Goal: Information Seeking & Learning: Learn about a topic

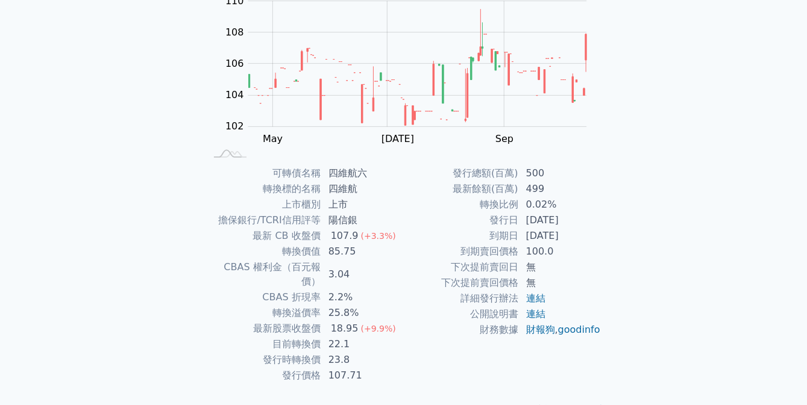
scroll to position [152, 0]
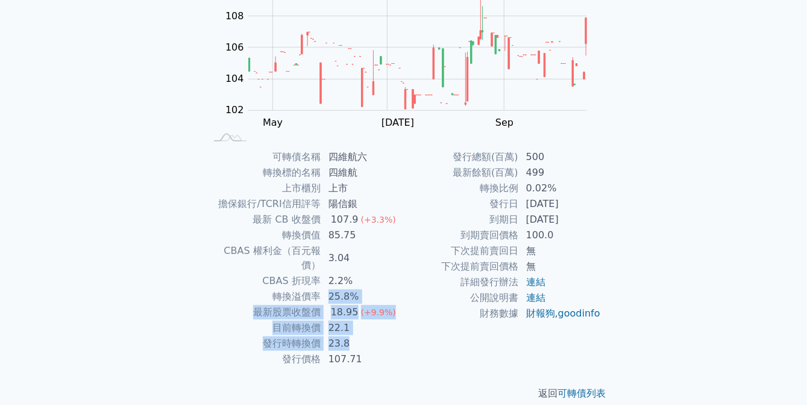
drag, startPoint x: 322, startPoint y: 283, endPoint x: 389, endPoint y: 324, distance: 78.7
click at [389, 324] on tbody "可轉債名稱 四維航六 轉換標的名稱 四維航 上市櫃別 上市 擔保銀行/TCRI信用評等 陽信銀 最新 CB 收盤價 107.9 (+3.3%) 轉換價值 85…" at bounding box center [305, 258] width 198 height 218
click at [389, 336] on td "23.8" at bounding box center [362, 344] width 83 height 16
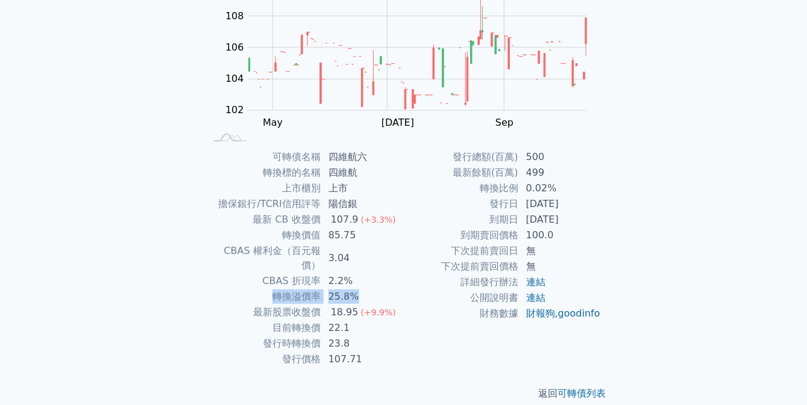
drag, startPoint x: 381, startPoint y: 259, endPoint x: 384, endPoint y: 274, distance: 15.4
click at [384, 274] on tbody "可轉債名稱 四維航六 轉換標的名稱 四維航 上市櫃別 上市 擔保銀行/TCRI信用評等 陽信銀 最新 CB 收盤價 107.9 (+3.3%) 轉換價值 85…" at bounding box center [305, 258] width 198 height 218
click at [384, 289] on td "25.8%" at bounding box center [362, 297] width 83 height 16
drag, startPoint x: 384, startPoint y: 321, endPoint x: 384, endPoint y: 329, distance: 7.9
click at [384, 336] on td "23.8" at bounding box center [362, 344] width 83 height 16
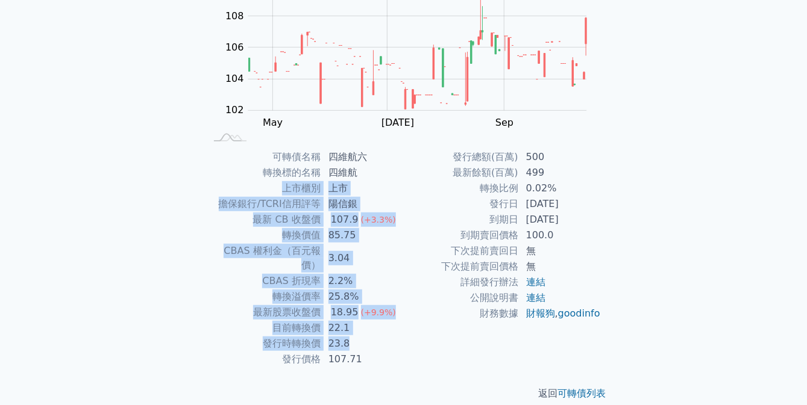
drag, startPoint x: 384, startPoint y: 329, endPoint x: 353, endPoint y: 172, distance: 160.3
click at [353, 172] on tbody "可轉債名稱 四維航六 轉換標的名稱 四維航 上市櫃別 上市 擔保銀行/TCRI信用評等 陽信銀 最新 CB 收盤價 107.9 (+3.3%) 轉換價值 85…" at bounding box center [305, 258] width 198 height 218
click at [291, 181] on td "上市櫃別" at bounding box center [263, 189] width 115 height 16
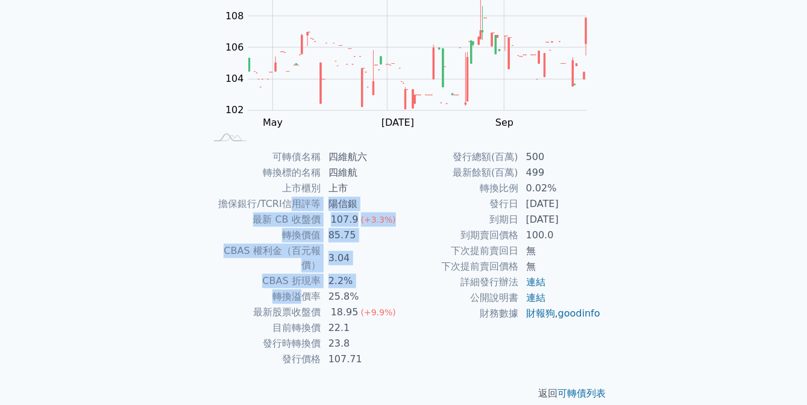
drag, startPoint x: 295, startPoint y: 210, endPoint x: 304, endPoint y: 282, distance: 72.3
click at [304, 282] on tbody "可轉債名稱 四維航六 轉換標的名稱 四維航 上市櫃別 上市 擔保銀行/TCRI信用評等 陽信銀 最新 CB 收盤價 107.9 (+3.3%) 轉換價值 85…" at bounding box center [305, 258] width 198 height 218
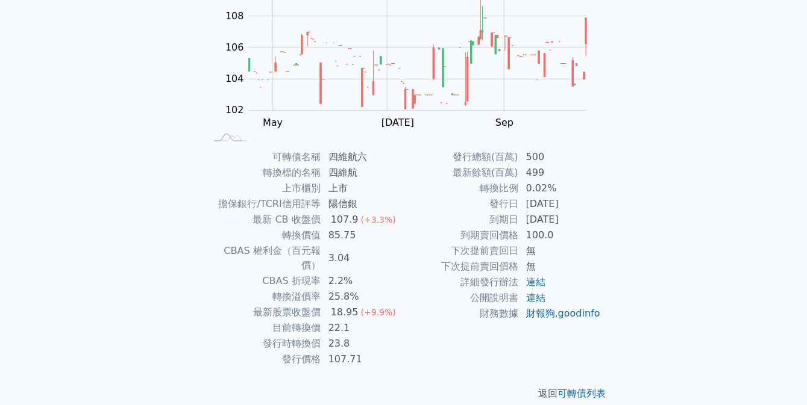
click at [433, 264] on td "下次提前賣回價格" at bounding box center [461, 267] width 115 height 16
drag, startPoint x: 484, startPoint y: 148, endPoint x: 570, endPoint y: 163, distance: 86.7
click at [570, 163] on tr "發行總額(百萬) 500" at bounding box center [503, 157] width 198 height 16
drag, startPoint x: 570, startPoint y: 163, endPoint x: 579, endPoint y: 187, distance: 26.5
click at [579, 187] on tbody "發行總額(百萬) 500 最新餘額(百萬) 499 轉換比例 0.02% 發行日 [DATE] 到期日 [DATE] 到期賣回價格 100.0 下次提前賣回日…" at bounding box center [503, 235] width 198 height 172
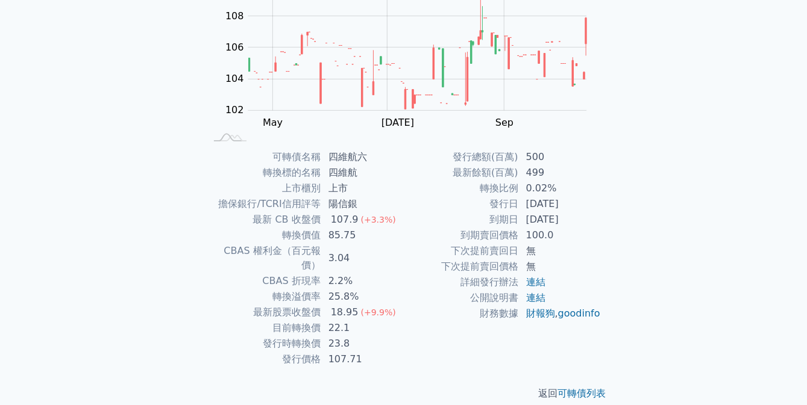
click at [605, 203] on div "可轉債名稱 四維航六 轉換標的名稱 四維航 上市櫃別 上市 擔保銀行/TCRI信用評等 陽信銀 最新 CB 收盤價 107.9 (+3.3%) 轉換價值 85…" at bounding box center [404, 258] width 424 height 218
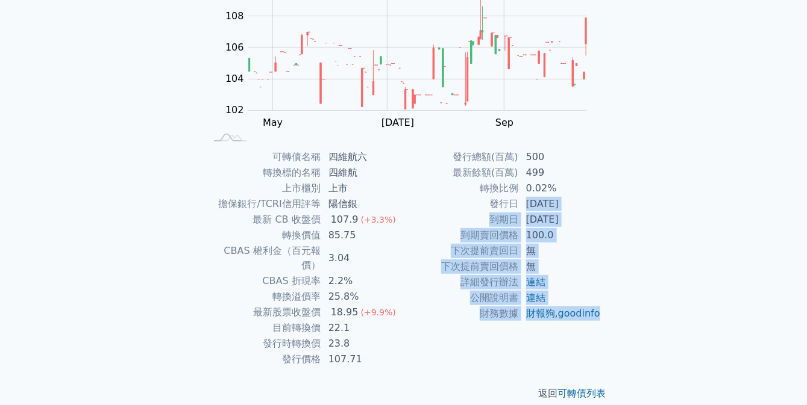
drag, startPoint x: 605, startPoint y: 203, endPoint x: 529, endPoint y: 207, distance: 76.0
click at [529, 207] on div "可轉債名稱 四維航六 轉換標的名稱 四維航 上市櫃別 上市 擔保銀行/TCRI信用評等 陽信銀 最新 CB 收盤價 107.9 (+3.3%) 轉換價值 85…" at bounding box center [404, 258] width 424 height 218
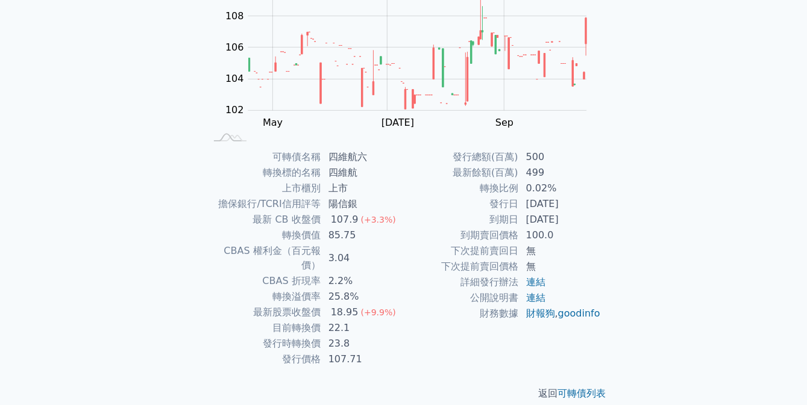
click at [609, 159] on div "可轉債名稱 四維航六 轉換標的名稱 四維航 上市櫃別 上市 擔保銀行/TCRI信用評等 陽信銀 最新 CB 收盤價 107.9 (+3.3%) 轉換價值 85…" at bounding box center [404, 258] width 424 height 218
drag, startPoint x: 579, startPoint y: 220, endPoint x: 523, endPoint y: 216, distance: 55.6
click at [523, 216] on td "[DATE]" at bounding box center [560, 220] width 83 height 16
copy td "[DATE]"
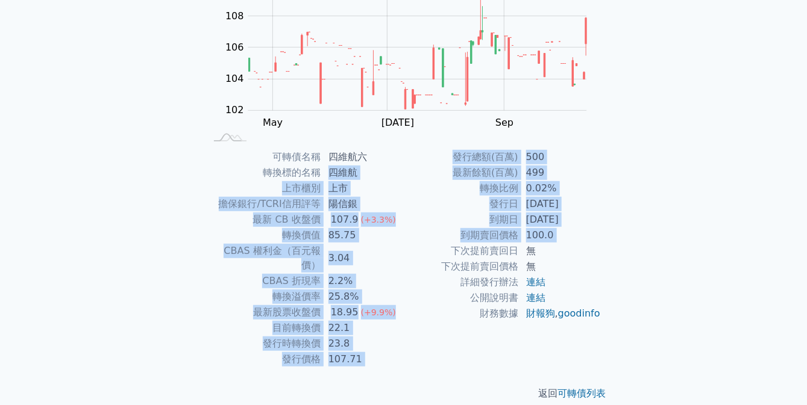
drag, startPoint x: 319, startPoint y: 179, endPoint x: 445, endPoint y: 257, distance: 148.5
click at [445, 257] on div "可轉債名稱 四維航六 轉換標的名稱 四維航 上市櫃別 上市 擔保銀行/TCRI信用評等 陽信銀 最新 CB 收盤價 107.9 (+3.3%) 轉換價值 85…" at bounding box center [404, 258] width 424 height 218
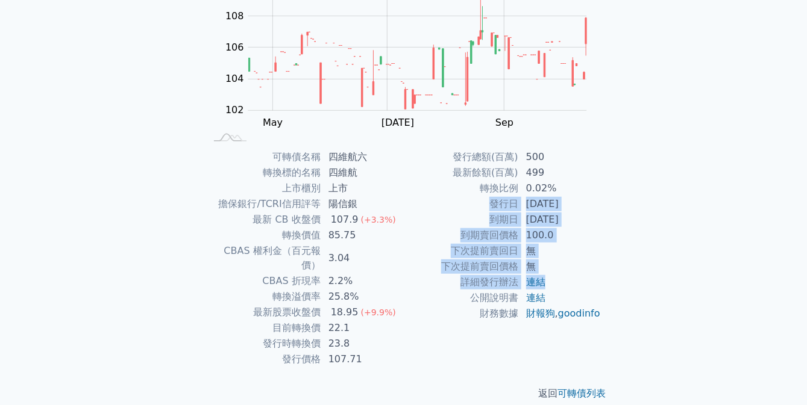
drag, startPoint x: 577, startPoint y: 289, endPoint x: 559, endPoint y: 188, distance: 102.8
click at [559, 188] on tbody "發行總額(百萬) 500 最新餘額(百萬) 499 轉換比例 0.02% 發行日 [DATE] 到期日 [DATE] 到期賣回價格 100.0 下次提前賣回日…" at bounding box center [503, 235] width 198 height 172
click at [559, 188] on td "0.02%" at bounding box center [560, 189] width 83 height 16
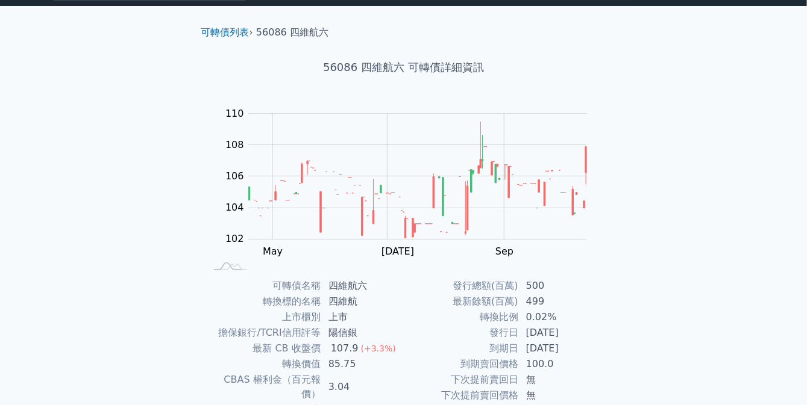
scroll to position [21, 0]
